Goal: Navigation & Orientation: Find specific page/section

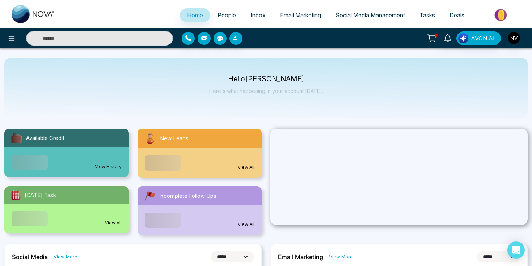
select select "*"
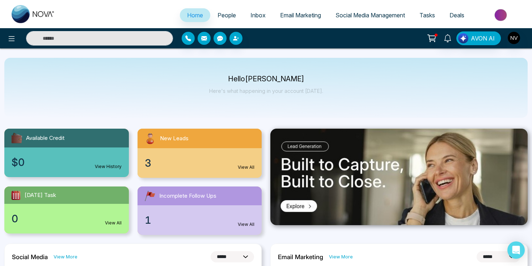
click at [255, 15] on span "Inbox" at bounding box center [257, 15] width 15 height 7
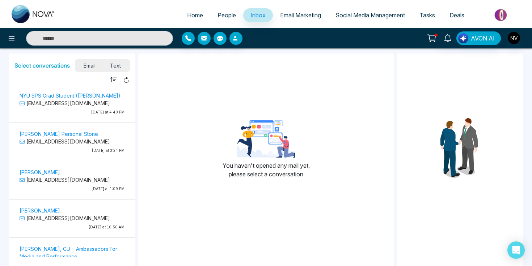
click at [361, 72] on div "You haven't opened any mail yet, please select a conversation" at bounding box center [266, 152] width 256 height 186
